Goal: Navigation & Orientation: Find specific page/section

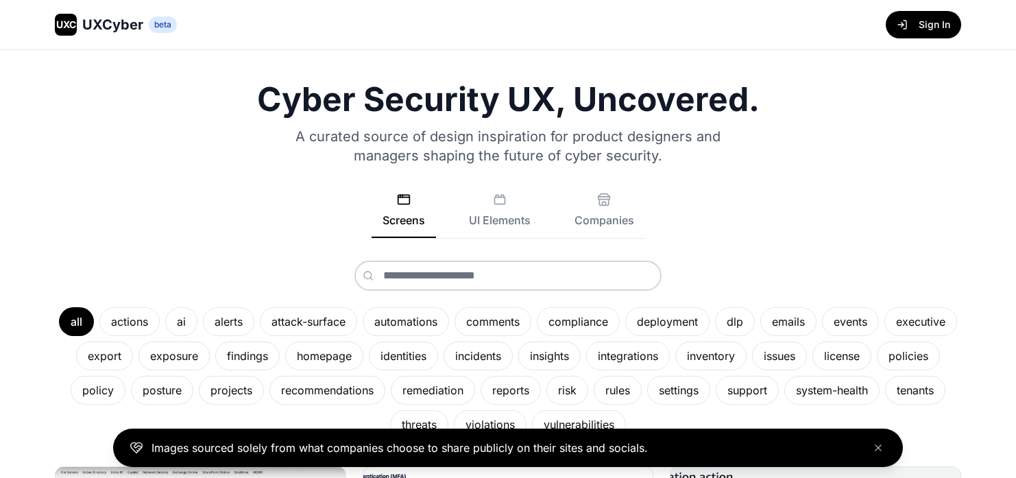
click at [438, 25] on button "Sign In" at bounding box center [922, 24] width 75 height 27
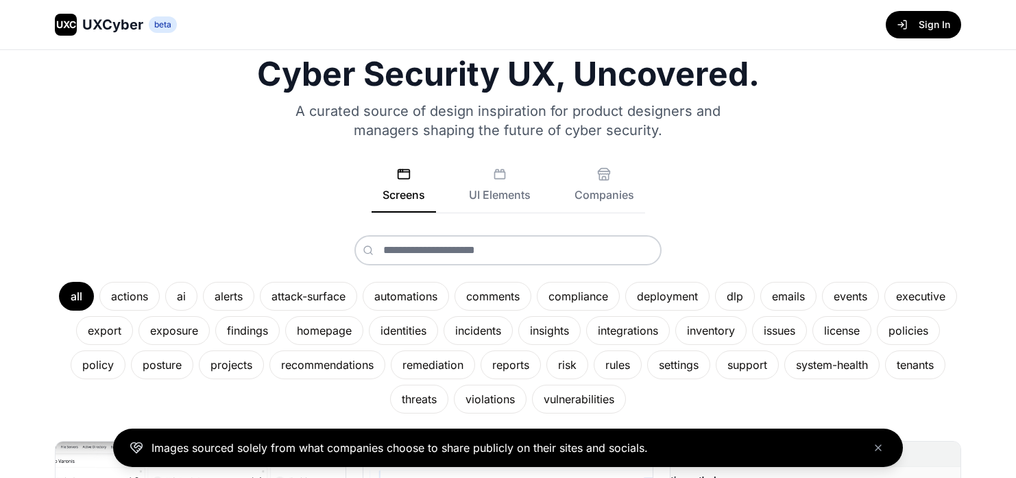
click at [438, 198] on button "Companies" at bounding box center [604, 189] width 82 height 45
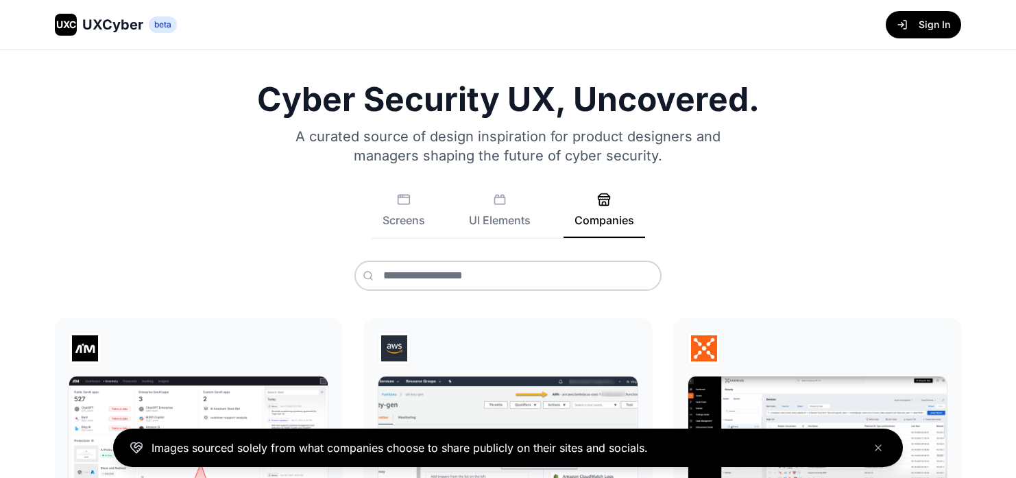
scroll to position [25, 0]
